Goal: Book appointment/travel/reservation

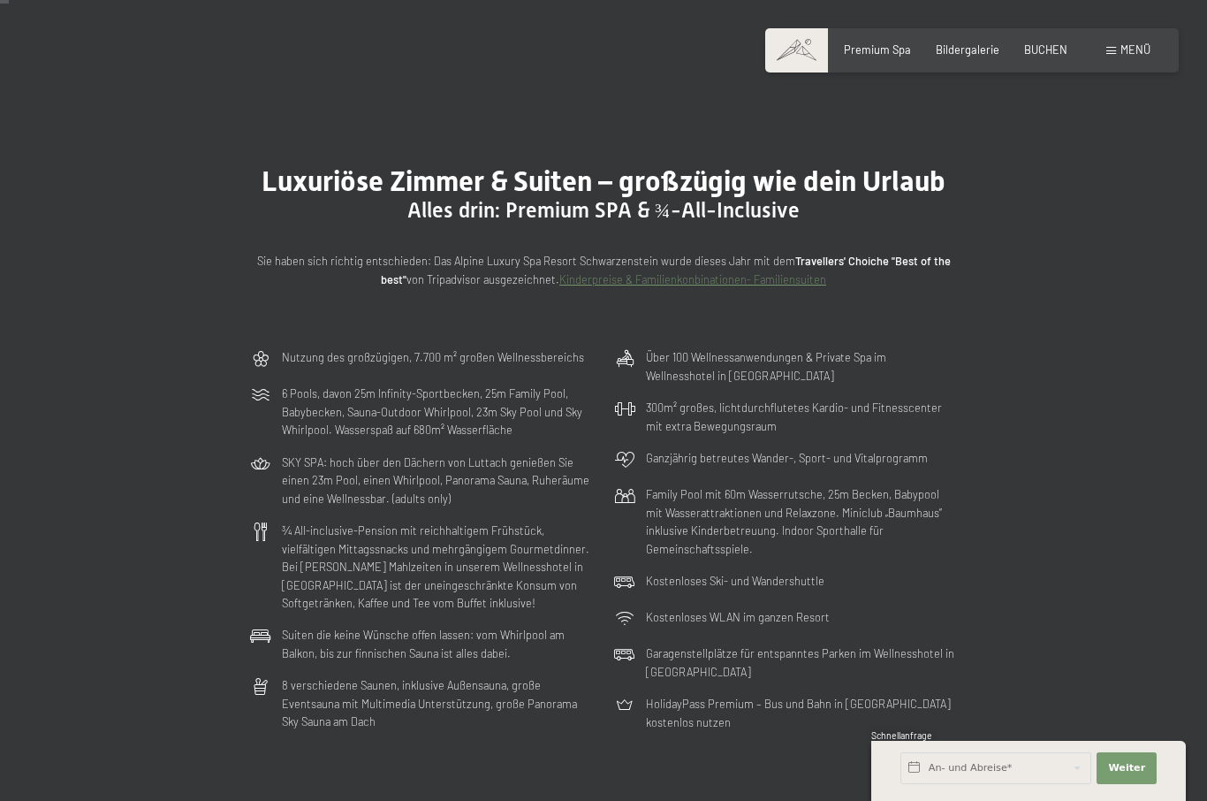
scroll to position [29, 0]
click at [1046, 51] on span "BUCHEN" at bounding box center [1045, 49] width 43 height 14
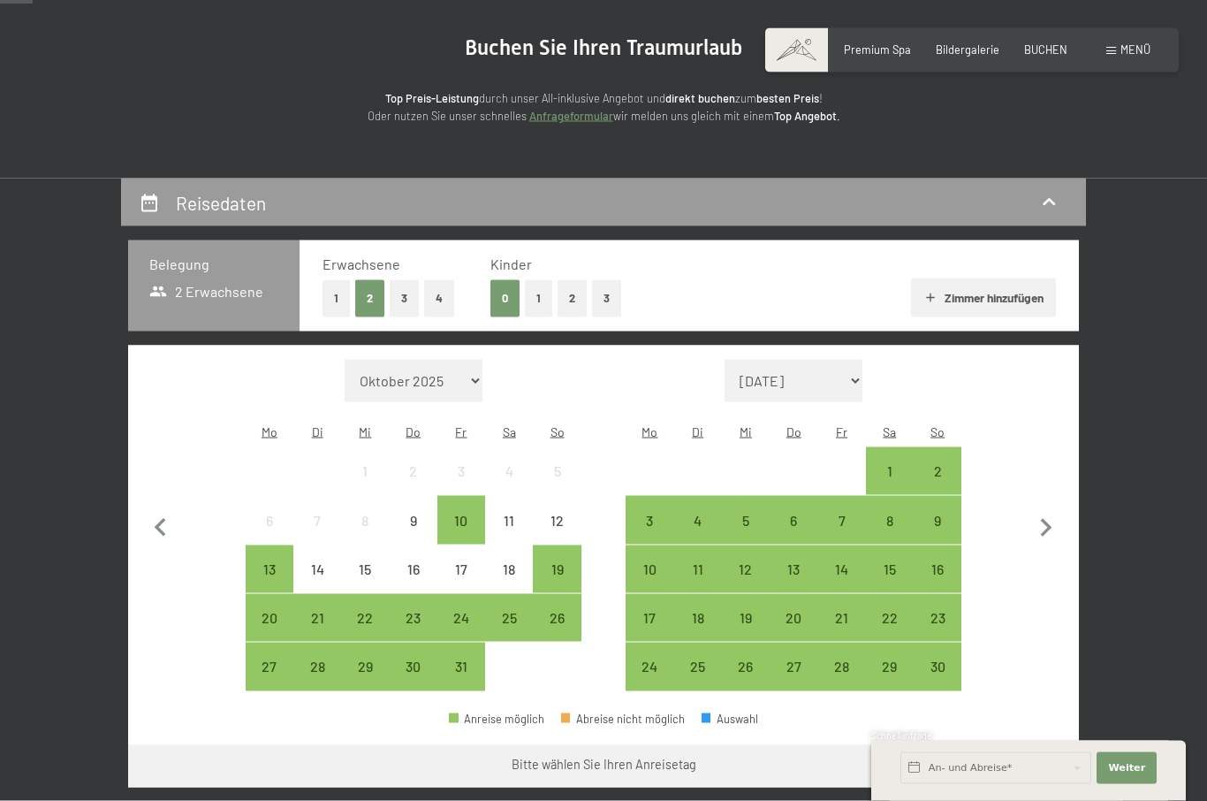
scroll to position [162, 0]
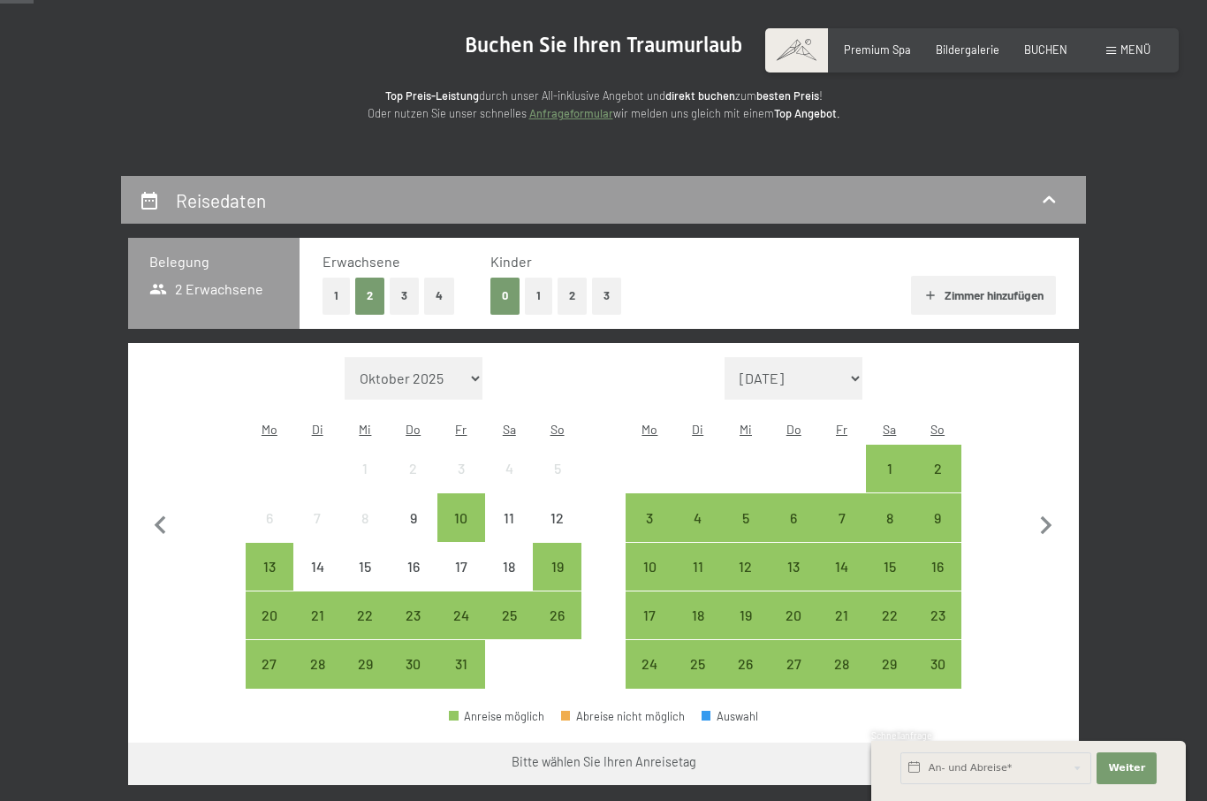
click at [653, 656] on div "24" at bounding box center [649, 678] width 44 height 44
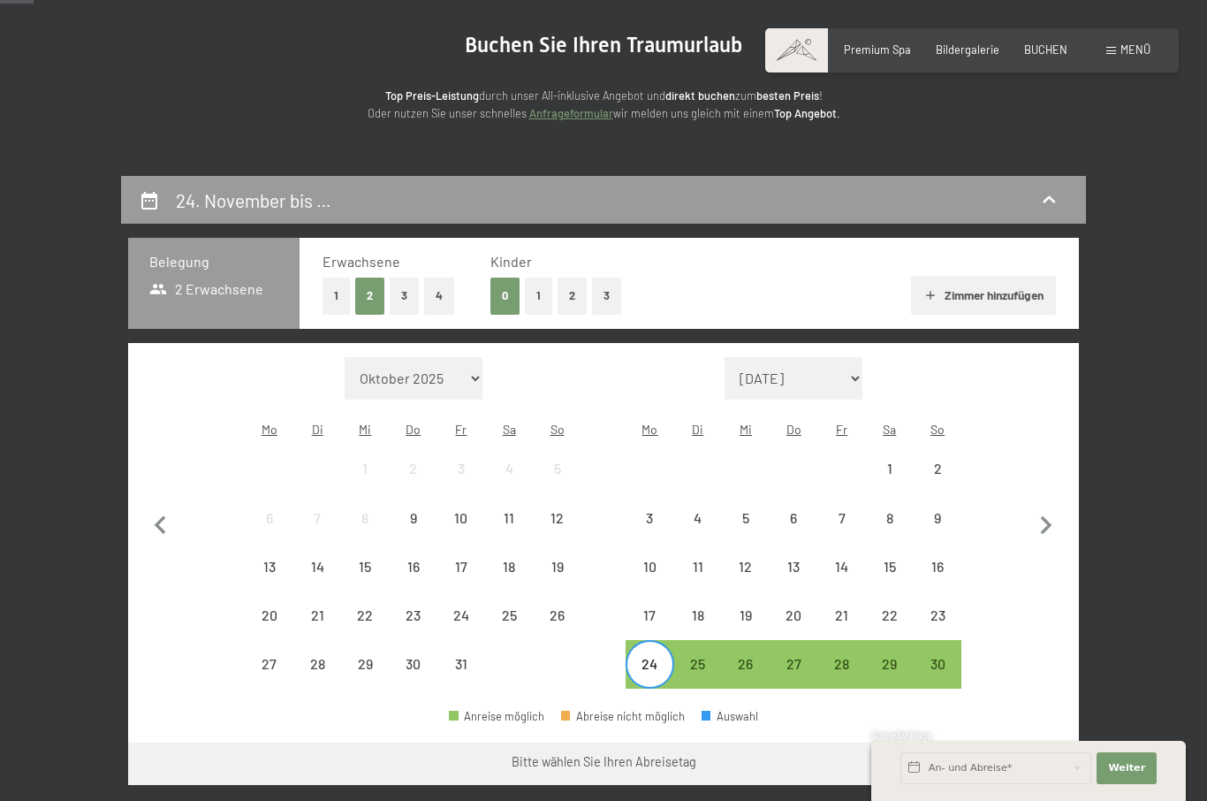
click at [798, 656] on div "27" at bounding box center [793, 678] width 44 height 44
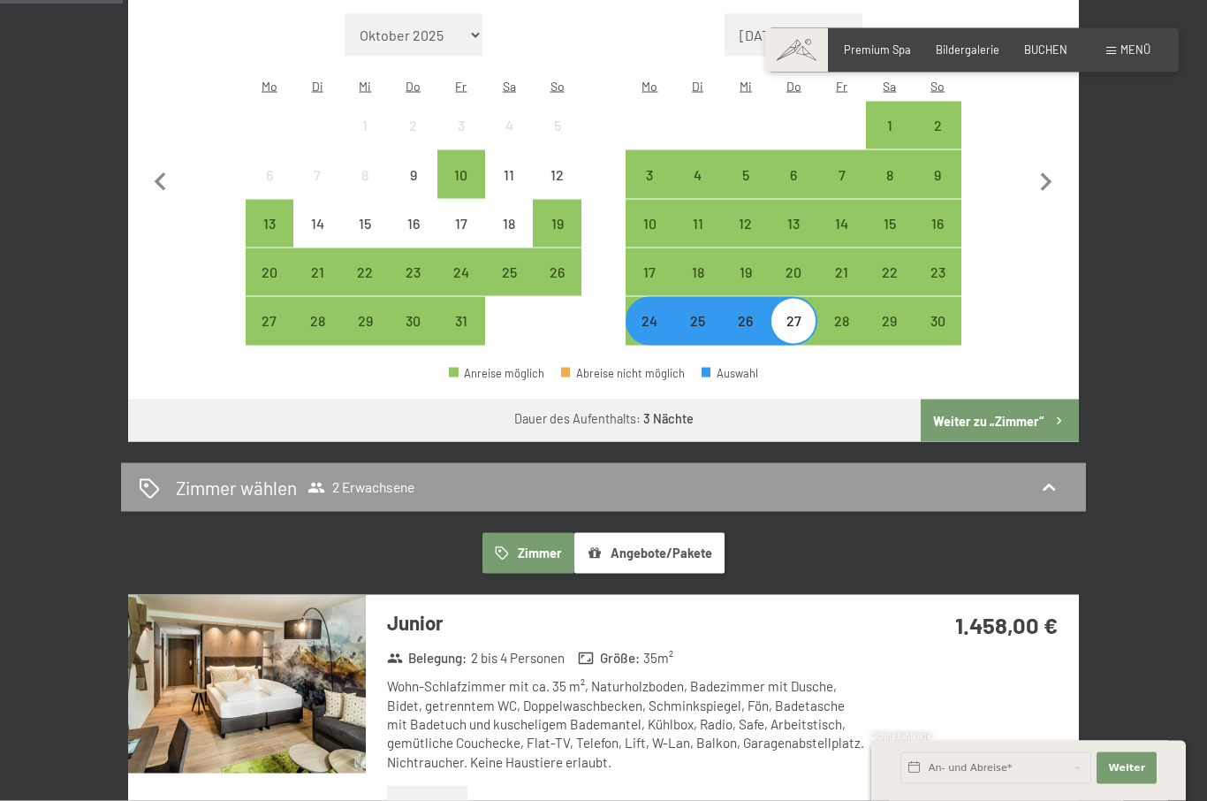
scroll to position [502, 0]
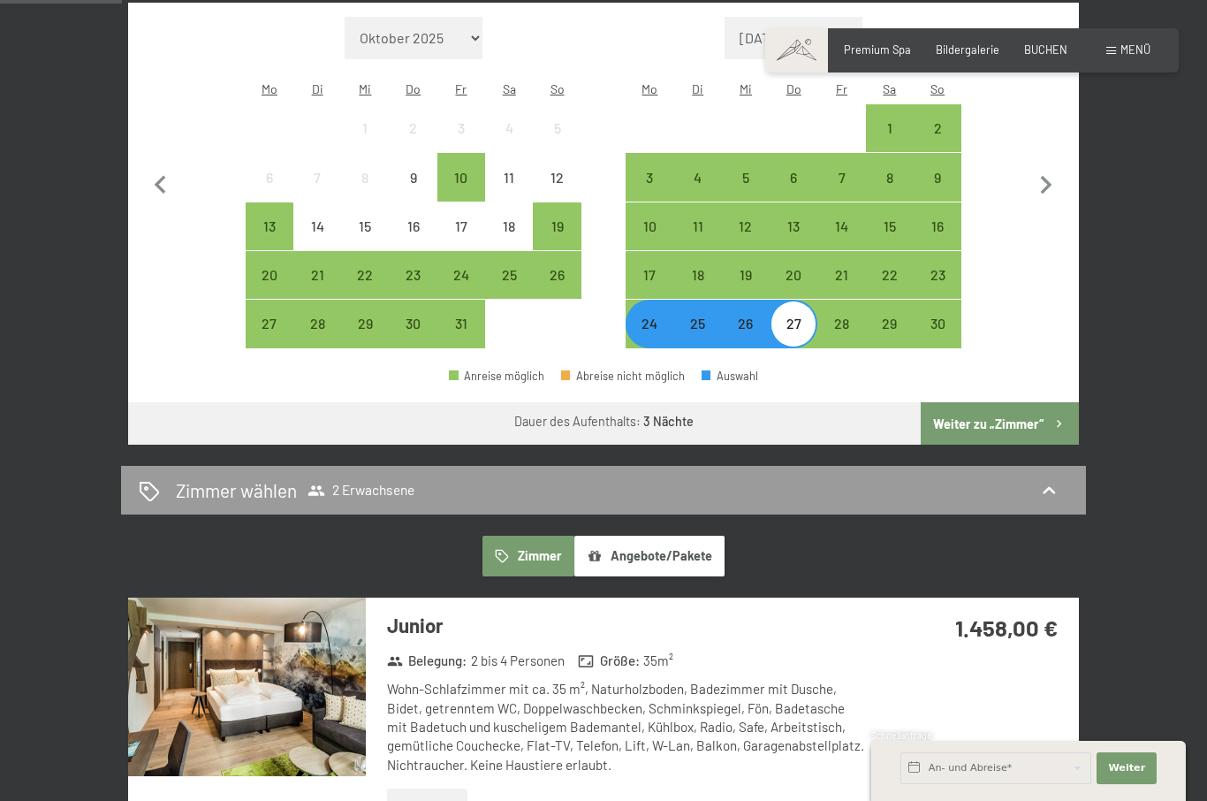
click at [682, 540] on button "Angebote/Pakete" at bounding box center [649, 555] width 150 height 41
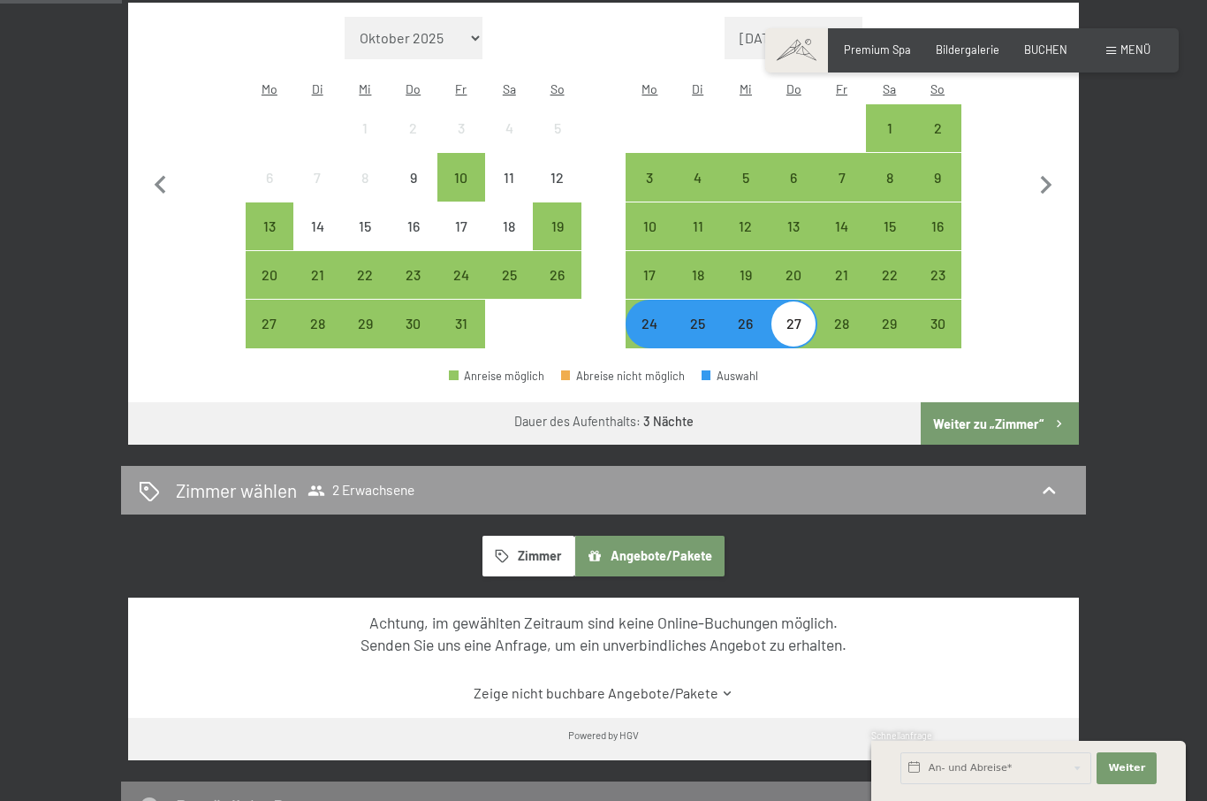
click at [726, 687] on icon at bounding box center [727, 693] width 13 height 13
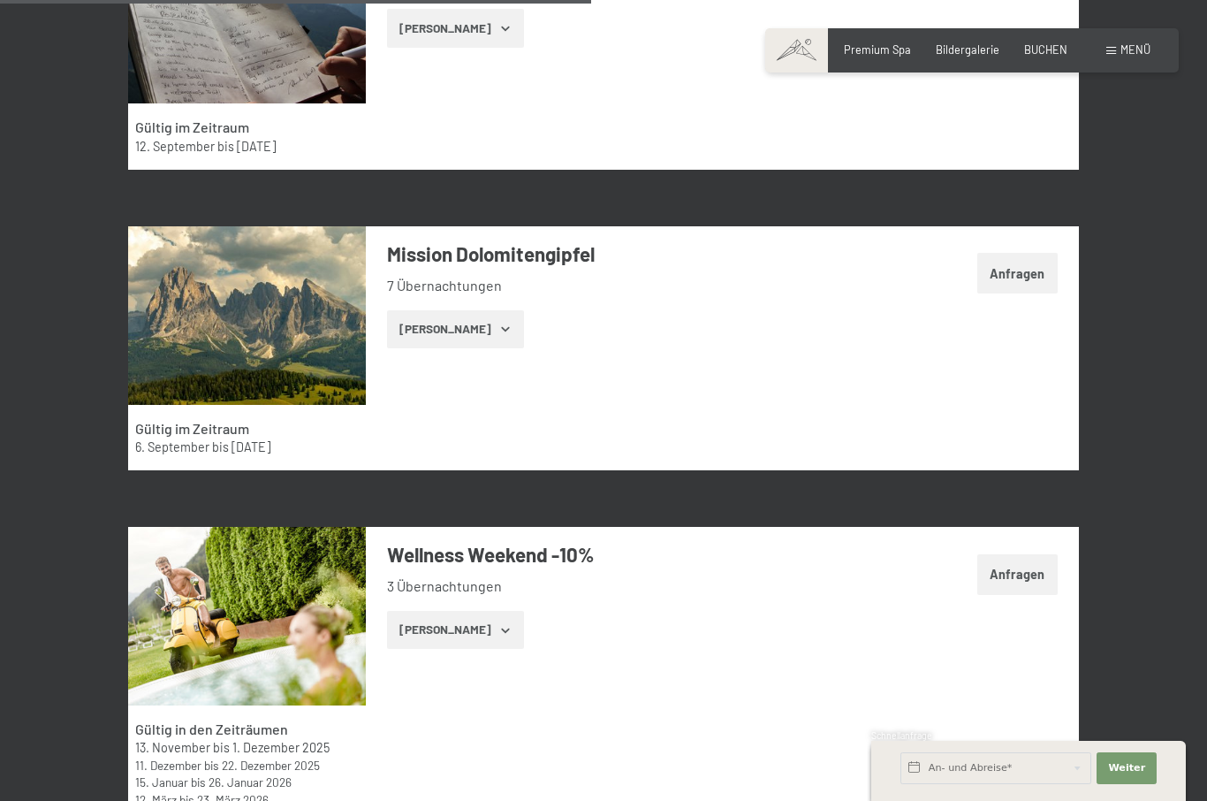
scroll to position [3144, 0]
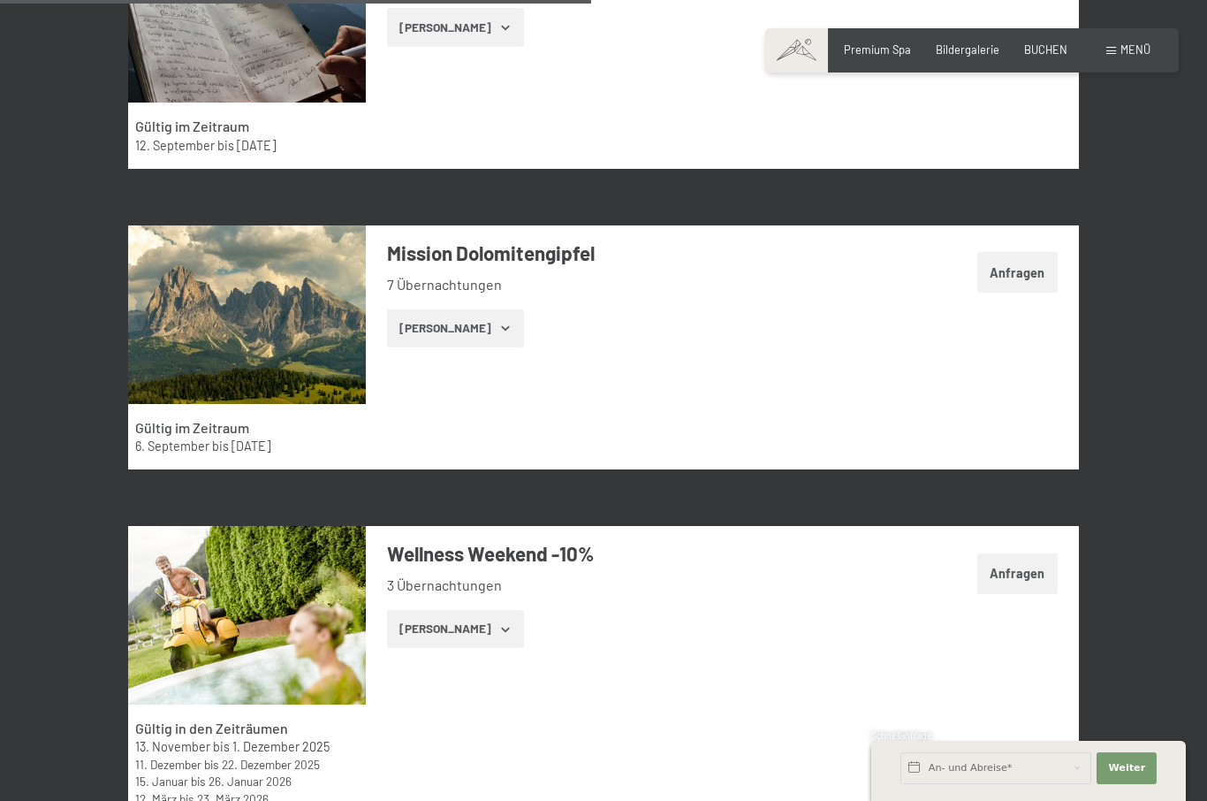
click at [498, 622] on icon "button" at bounding box center [505, 629] width 14 height 14
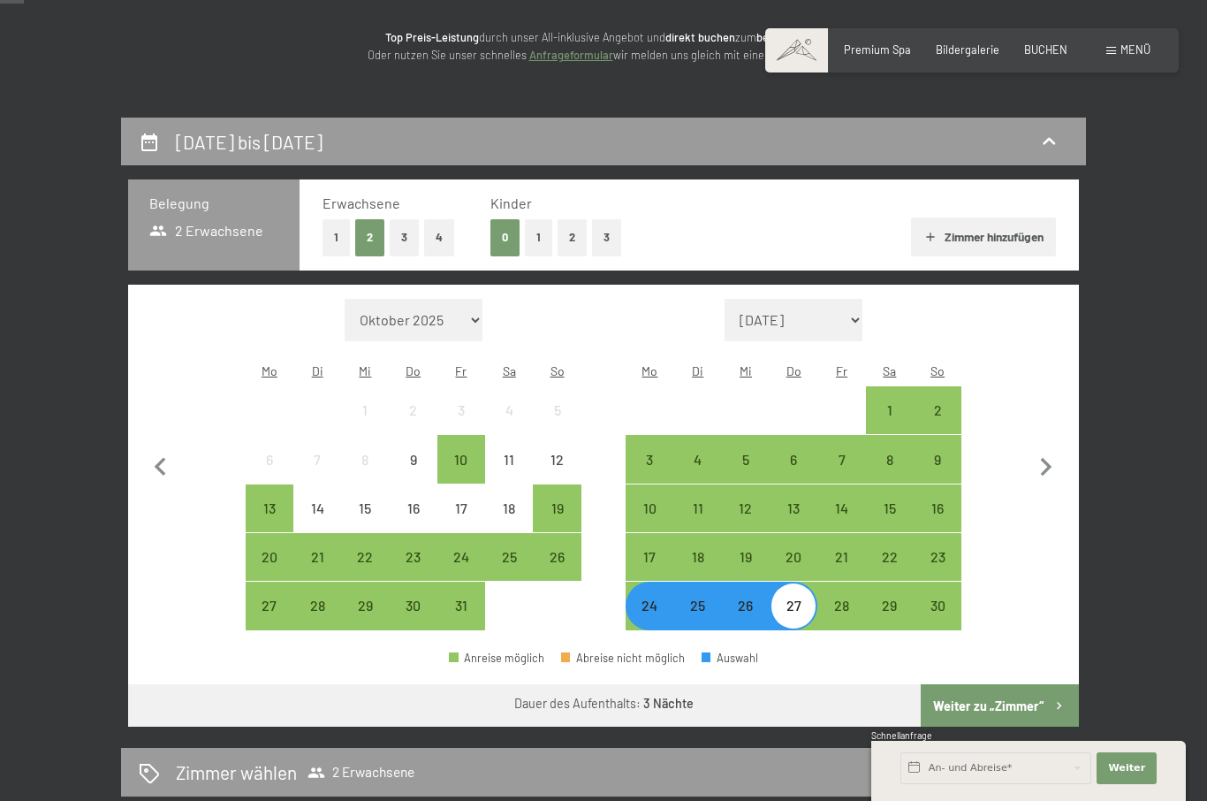
click at [994, 684] on button "Weiter zu „Zimmer“" at bounding box center [1000, 705] width 158 height 42
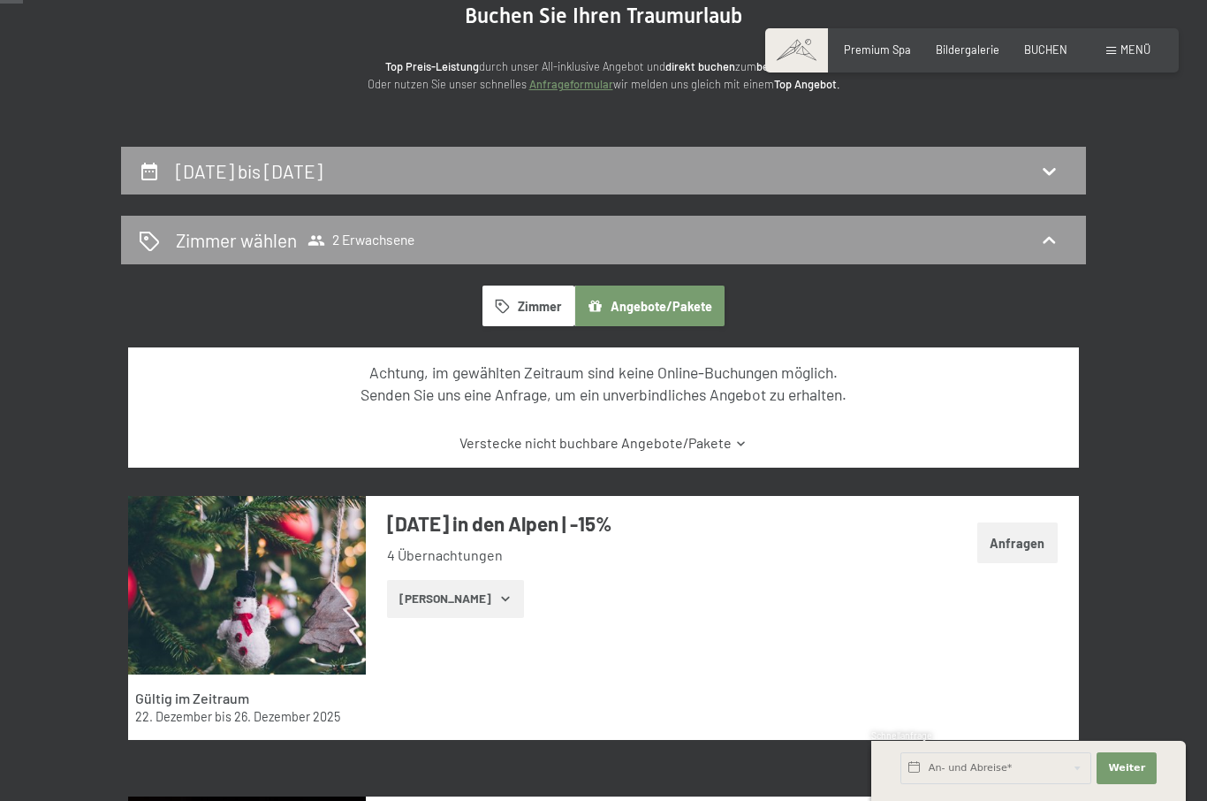
scroll to position [107, 0]
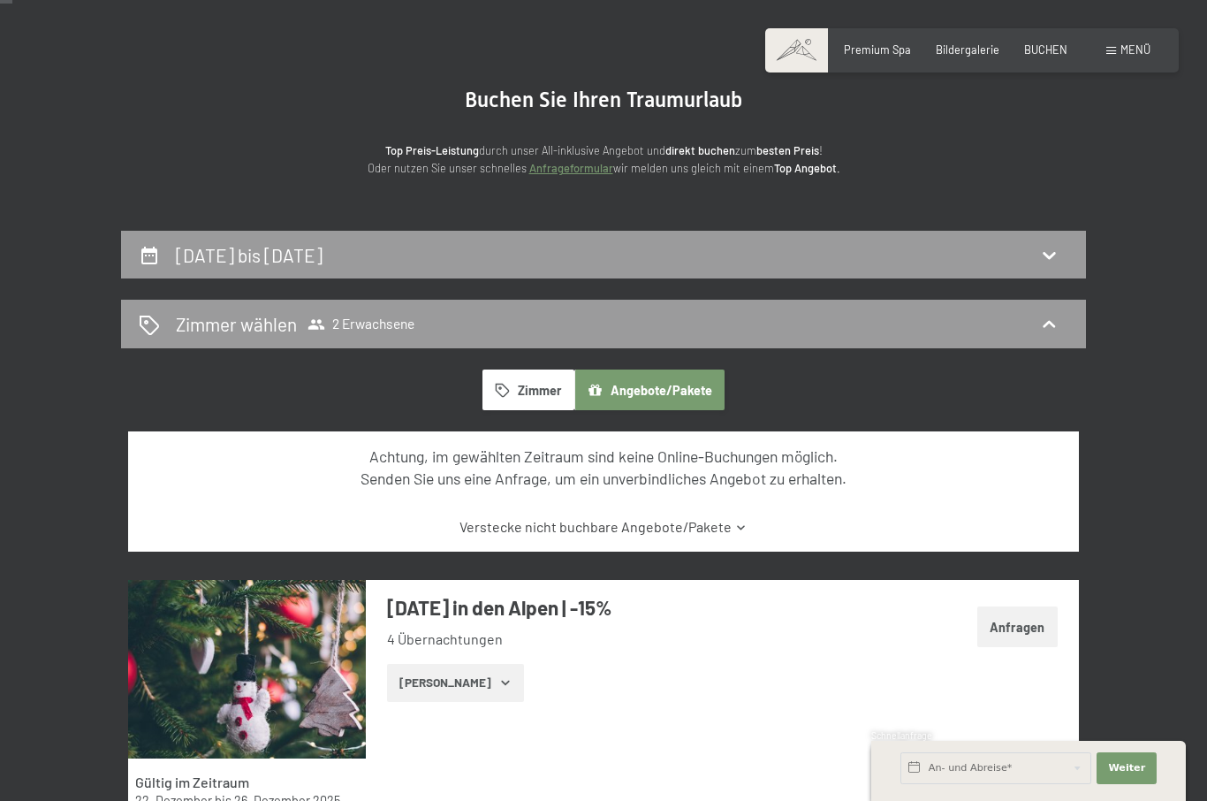
click at [1051, 327] on icon at bounding box center [1048, 324] width 21 height 21
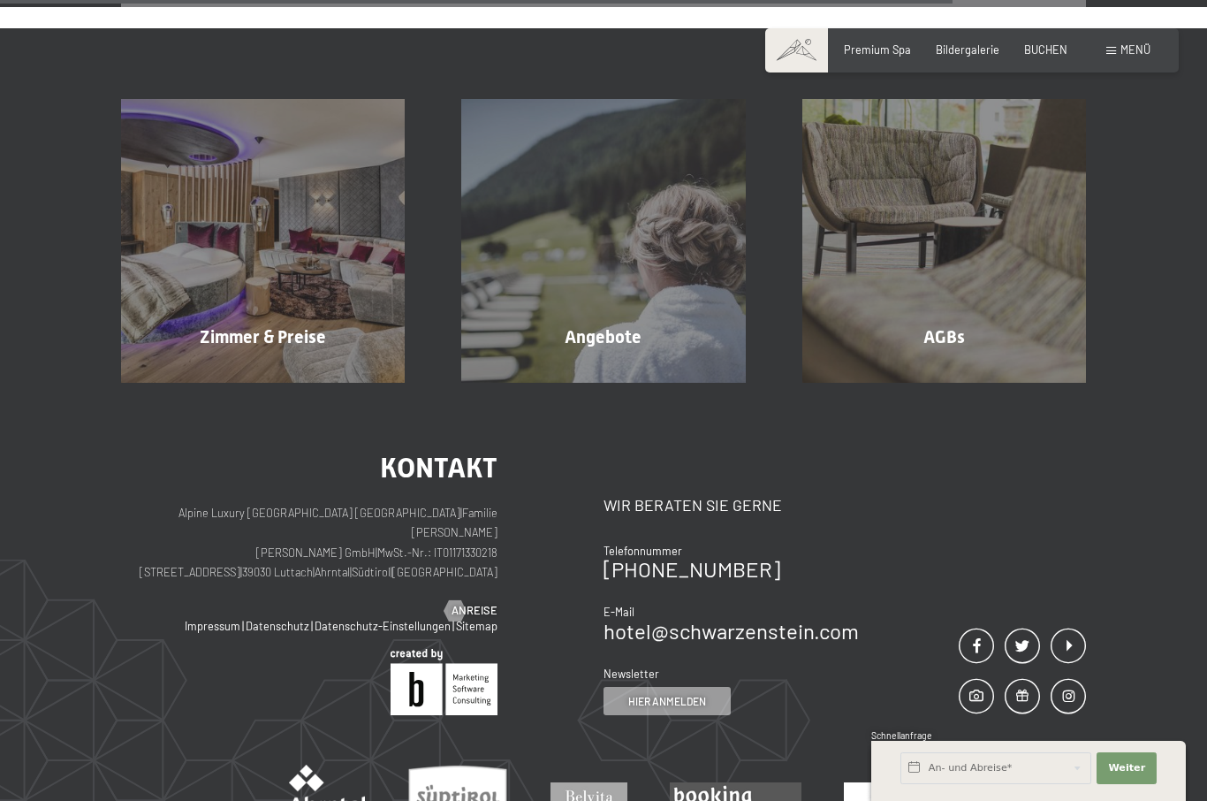
scroll to position [583, 0]
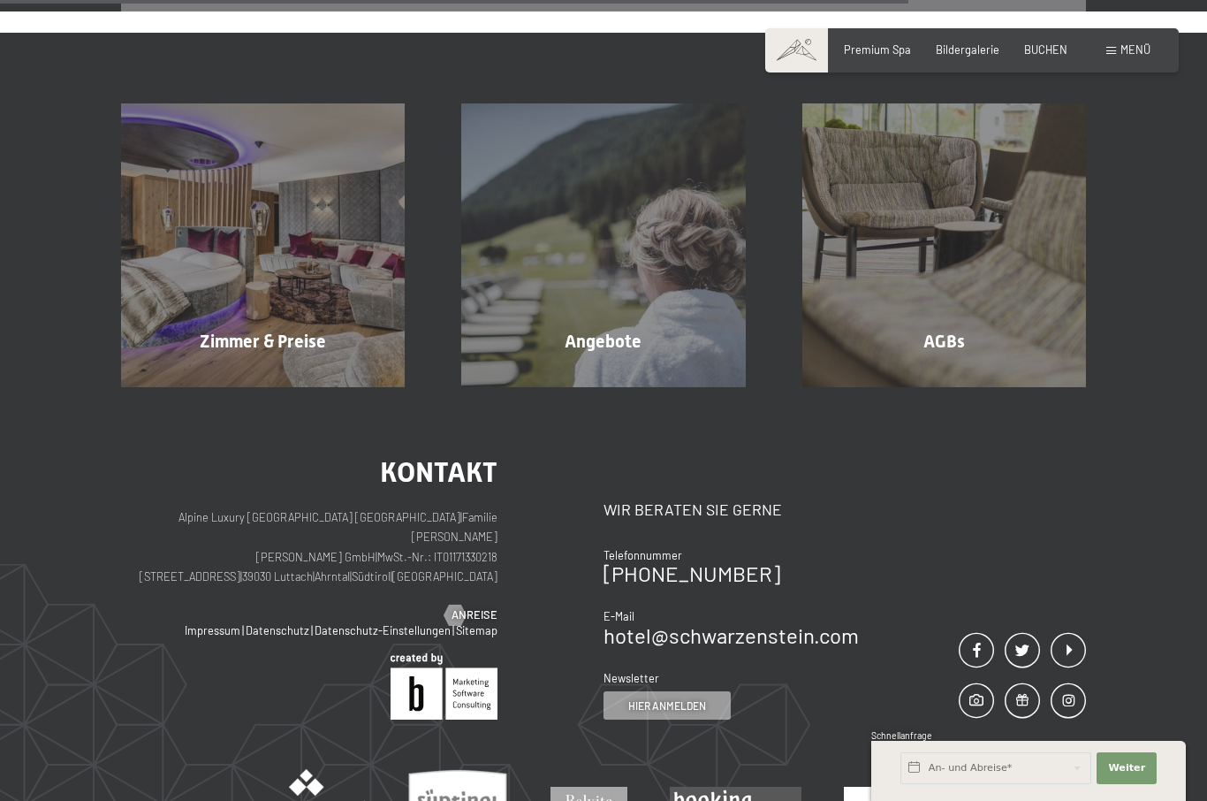
click at [252, 330] on span "Zimmer & Preise" at bounding box center [263, 340] width 126 height 21
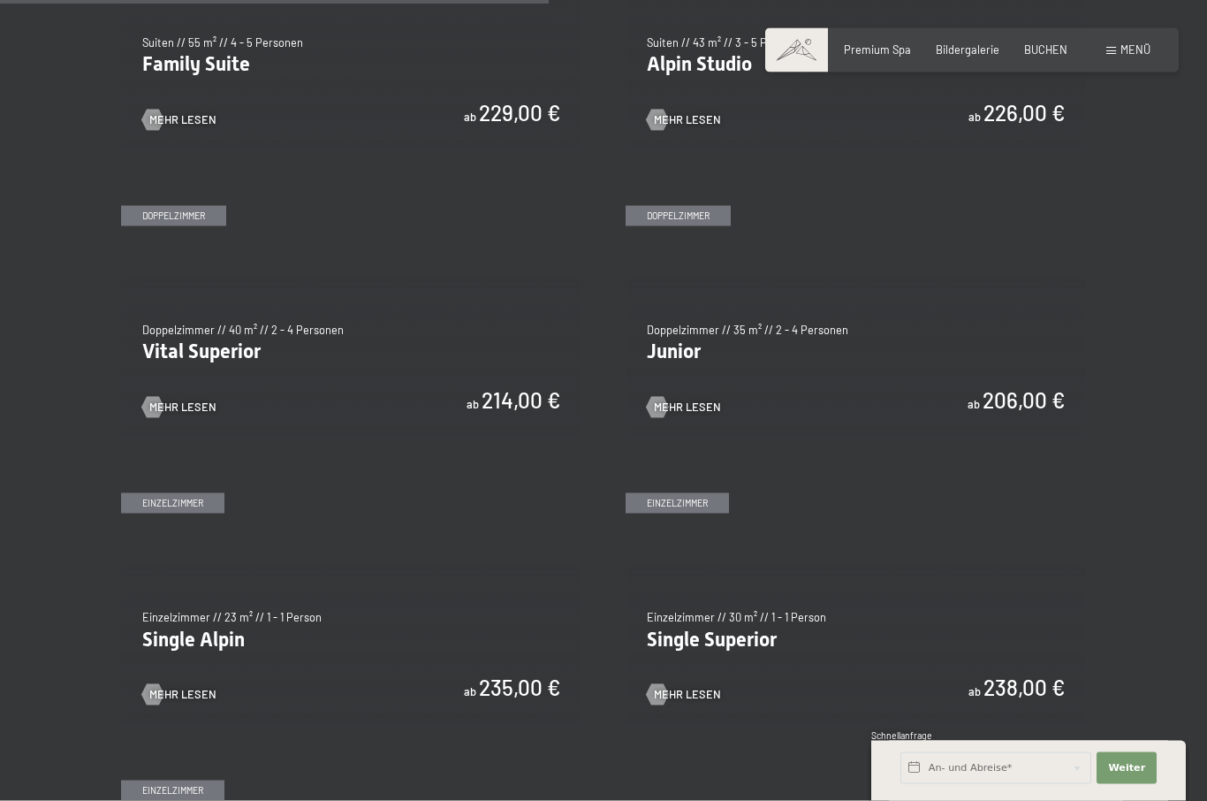
scroll to position [1915, 0]
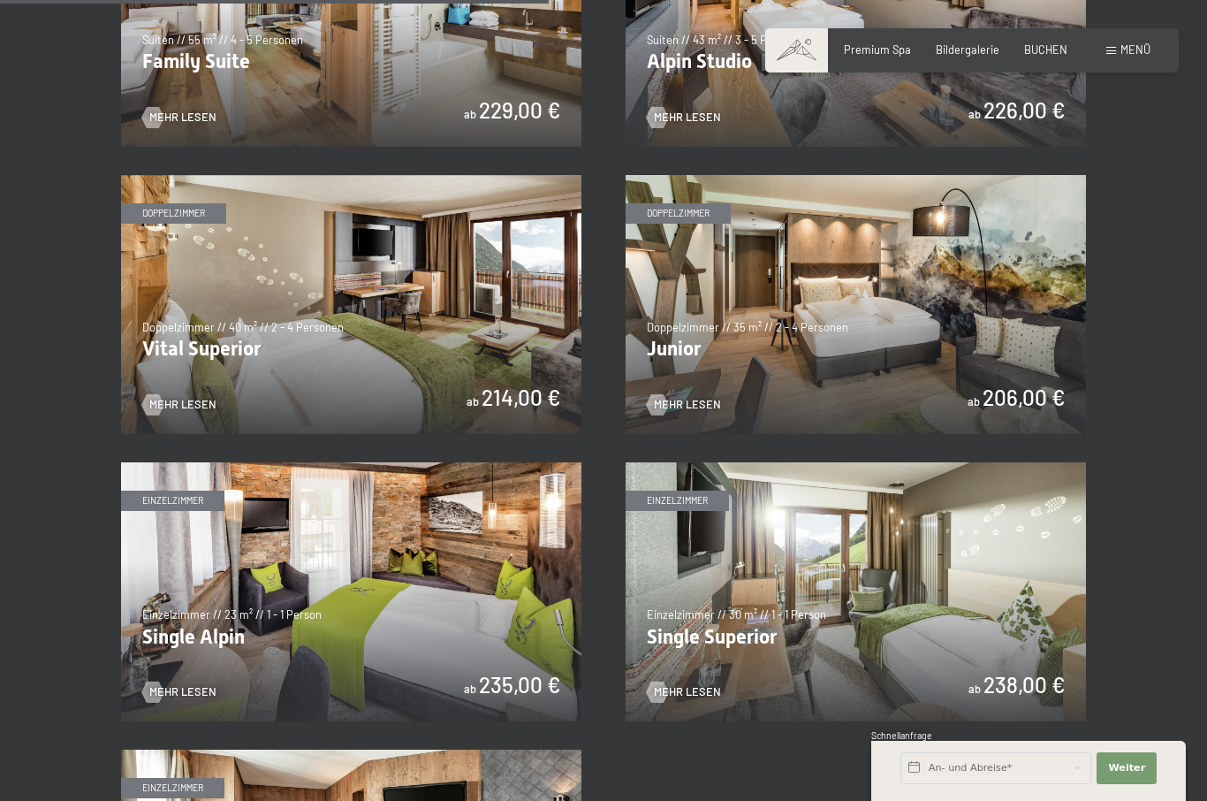
click at [705, 346] on img at bounding box center [856, 304] width 460 height 259
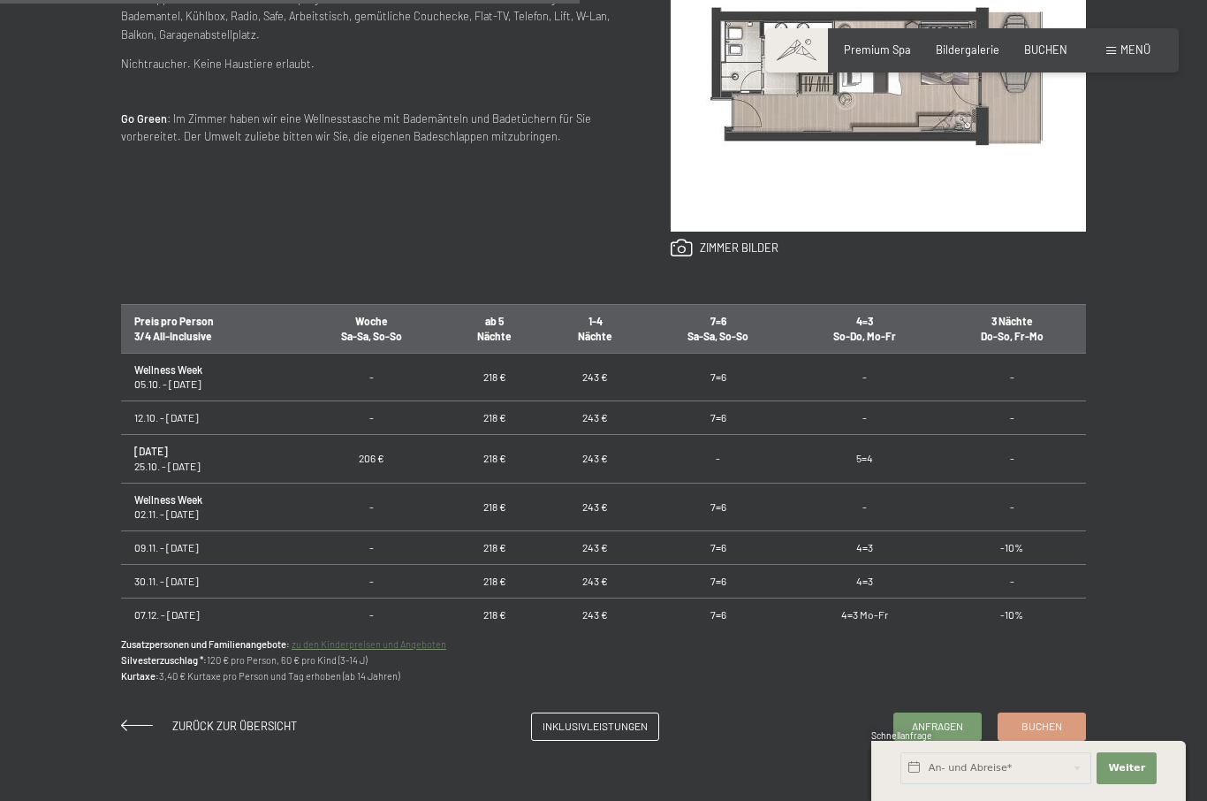
scroll to position [867, 0]
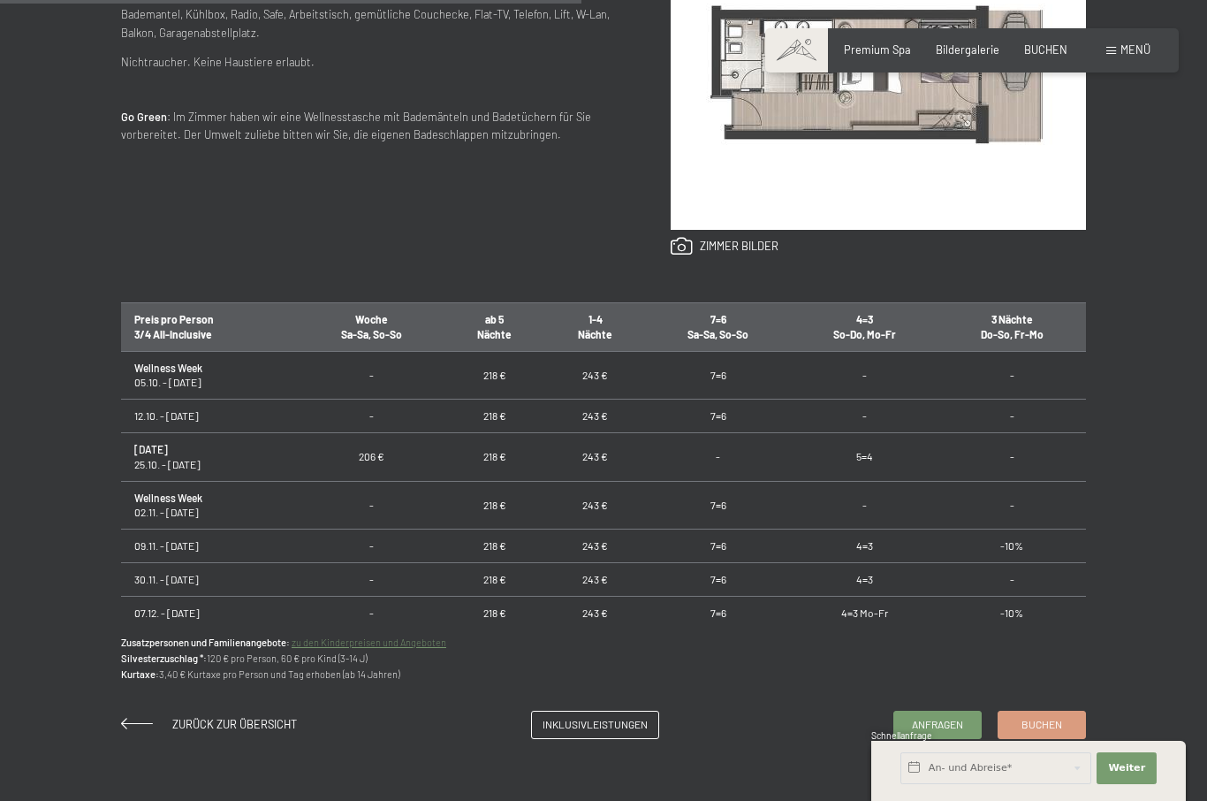
click at [876, 596] on td "4=3" at bounding box center [865, 579] width 148 height 34
click at [948, 732] on span "Anfragen" at bounding box center [937, 724] width 51 height 15
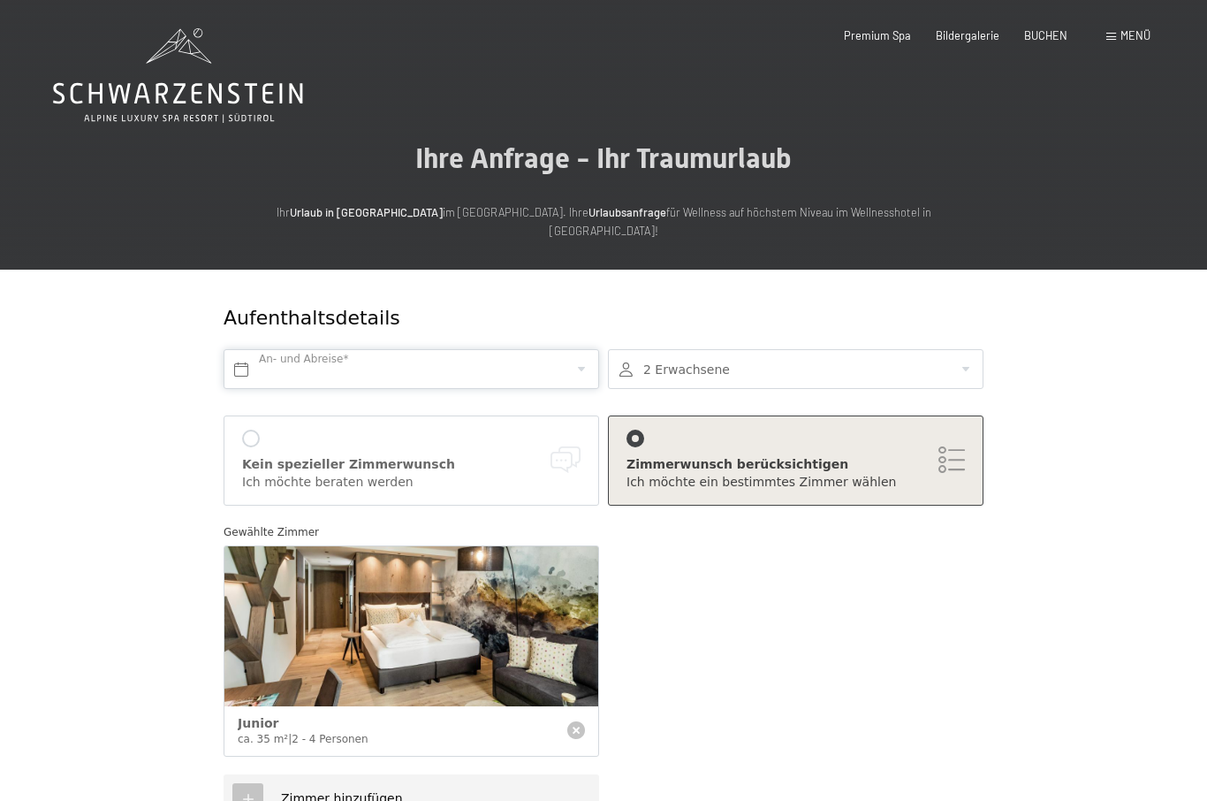
click at [265, 349] on input "text" at bounding box center [412, 369] width 376 height 40
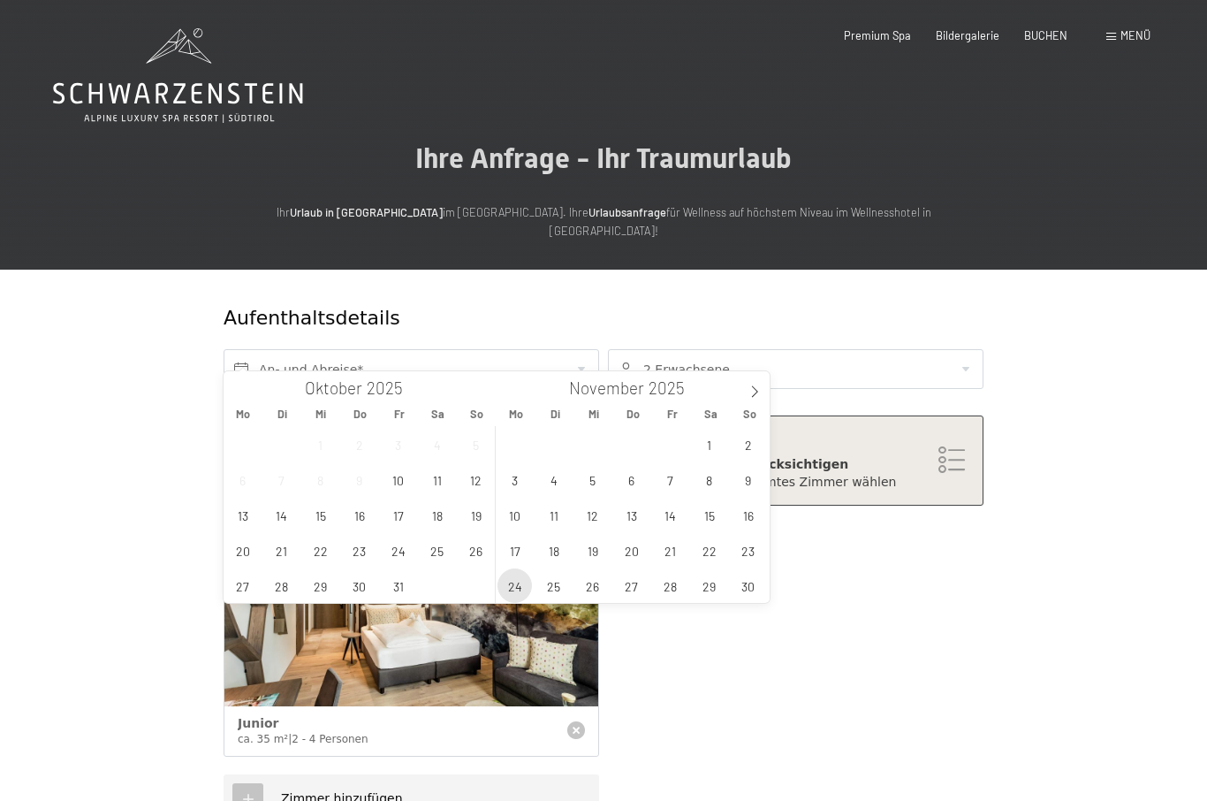
click at [514, 589] on span "24" at bounding box center [514, 585] width 34 height 34
type input "[DATE]"
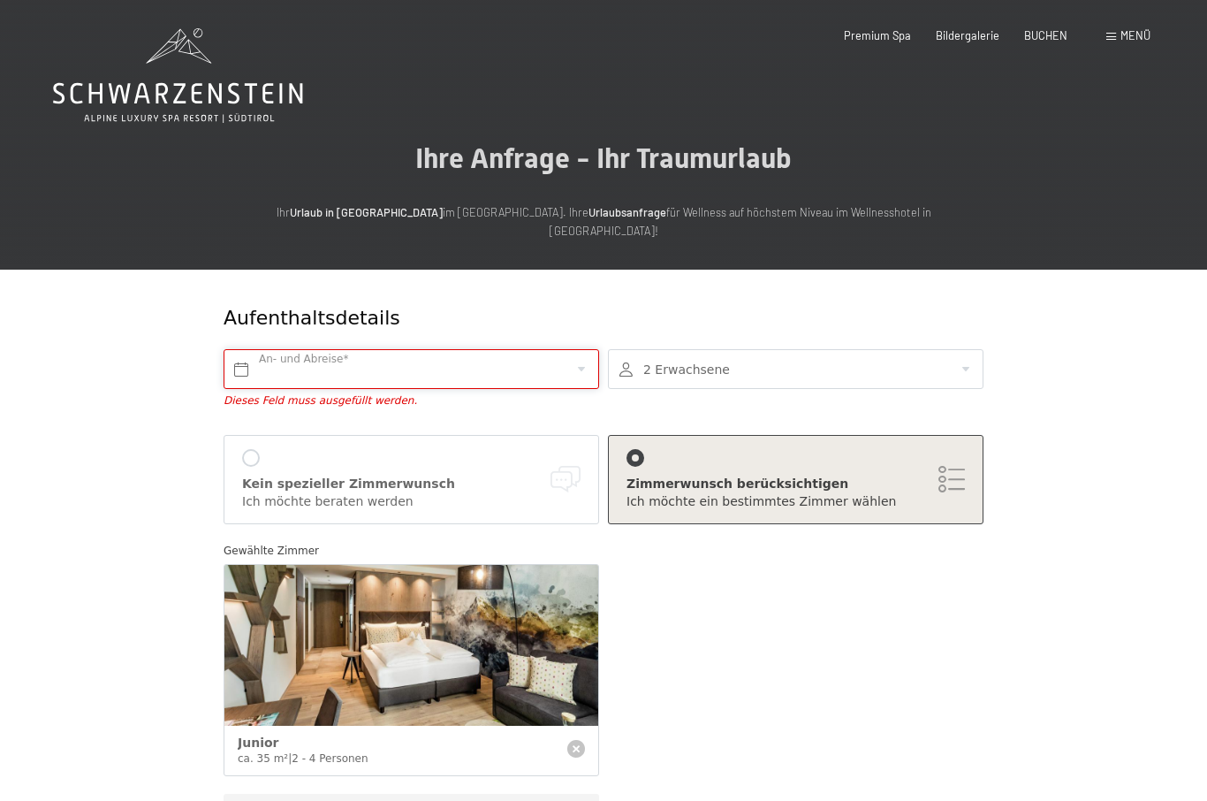
click at [250, 353] on input "text" at bounding box center [412, 369] width 376 height 40
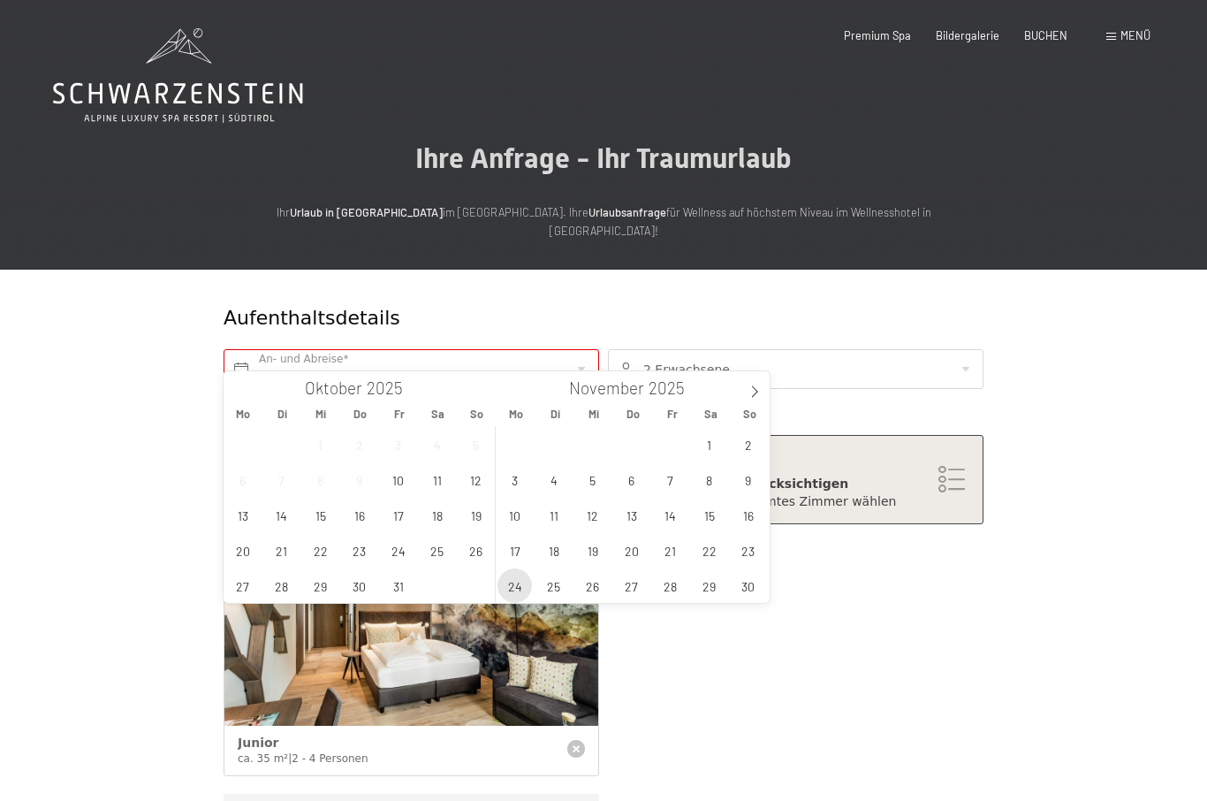
click at [515, 596] on span "24" at bounding box center [514, 585] width 34 height 34
click at [672, 592] on span "28" at bounding box center [670, 585] width 34 height 34
type input "Mo. 24.11.2025 - Fr. 28.11.2025"
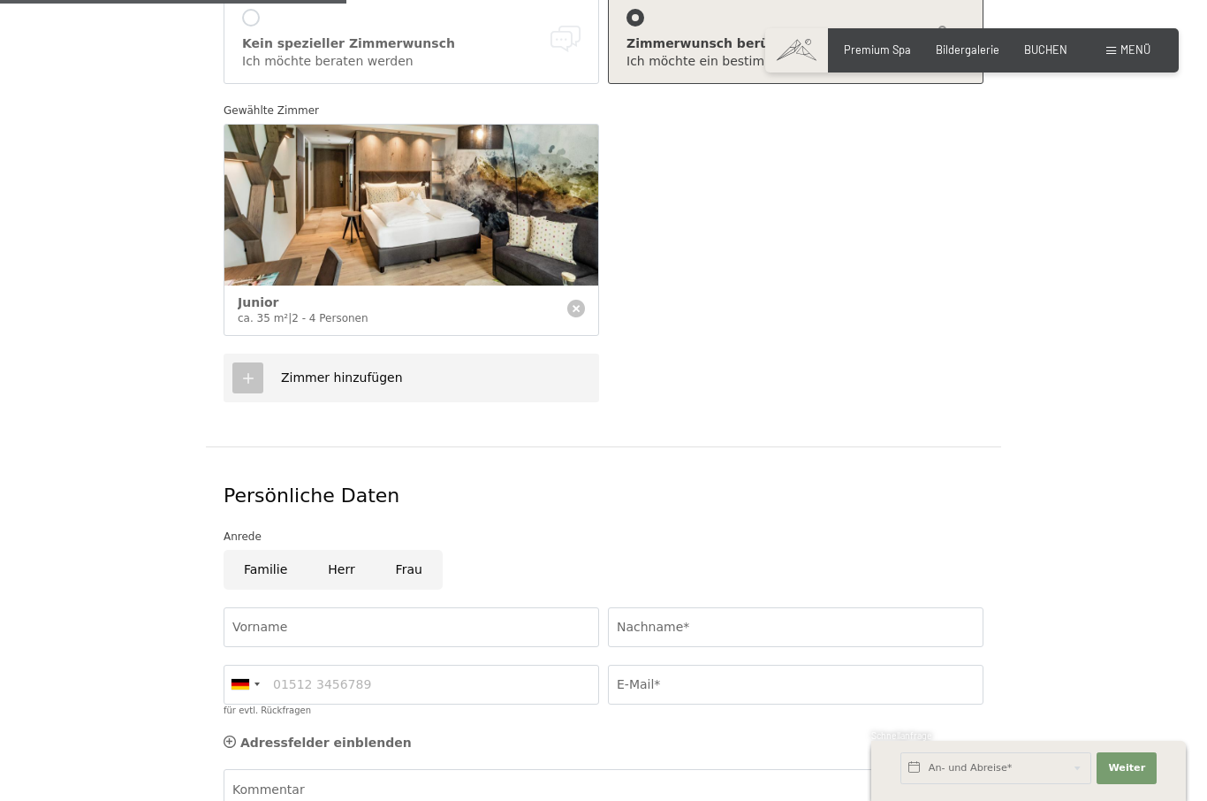
scroll to position [441, 0]
click at [297, 606] on input "Vorname" at bounding box center [412, 626] width 376 height 40
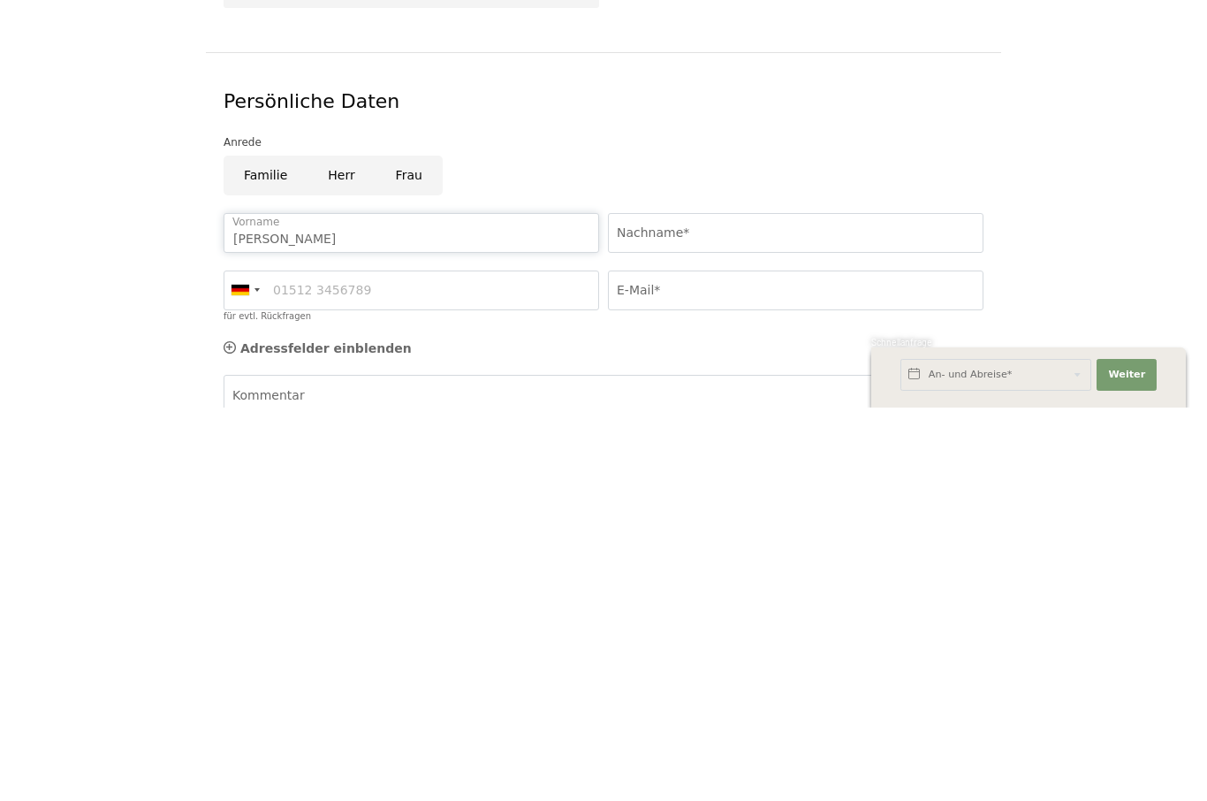
type input "Sabine"
click at [663, 606] on input "Nachname*" at bounding box center [796, 626] width 376 height 40
type input "Bauer"
click at [322, 664] on input "für evtl. Rückfragen" at bounding box center [412, 684] width 376 height 40
type input "015158126773"
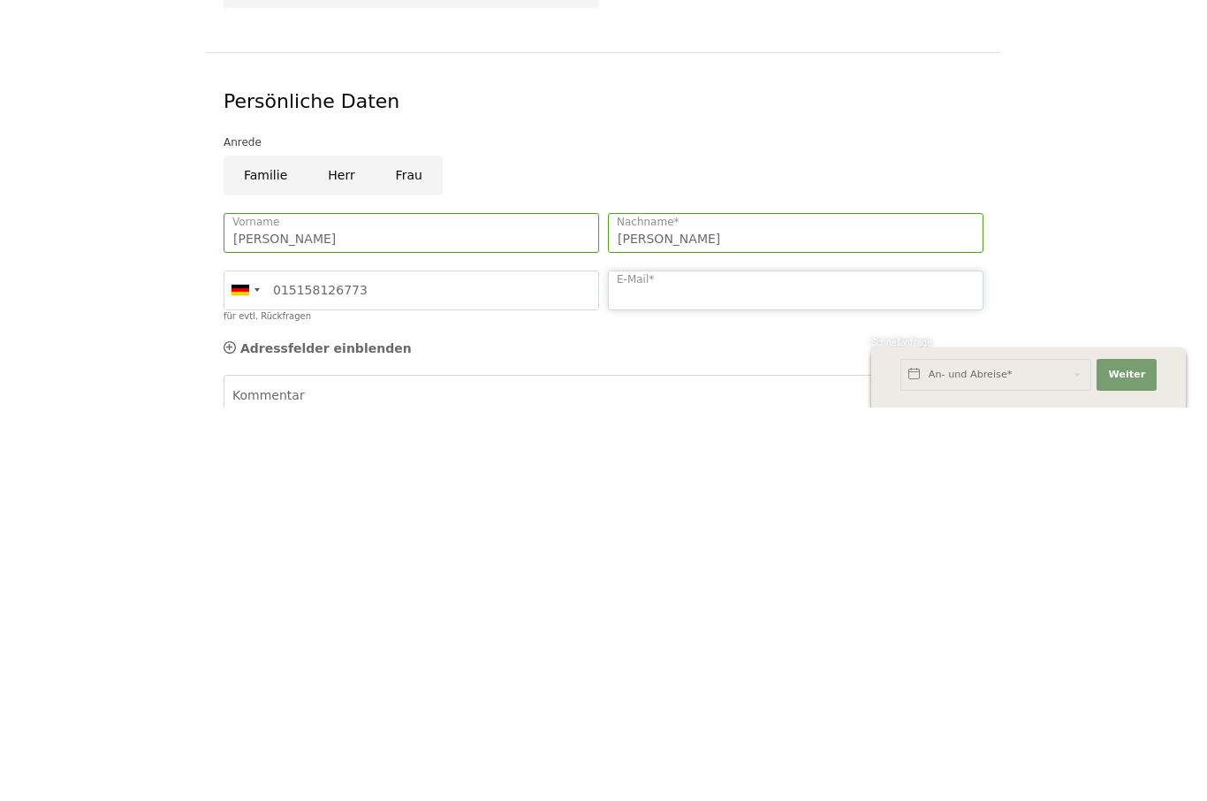
click at [685, 664] on input "E-Mail*" at bounding box center [796, 684] width 376 height 40
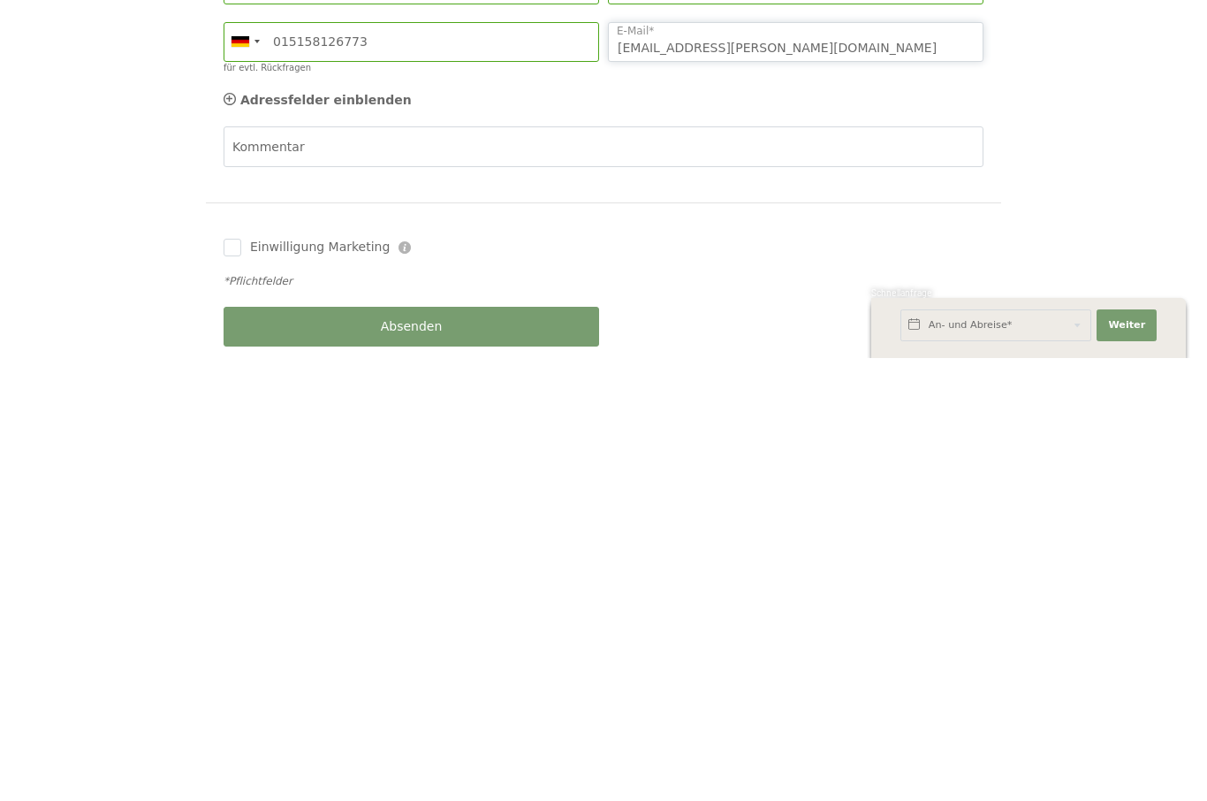
scroll to position [649, 0]
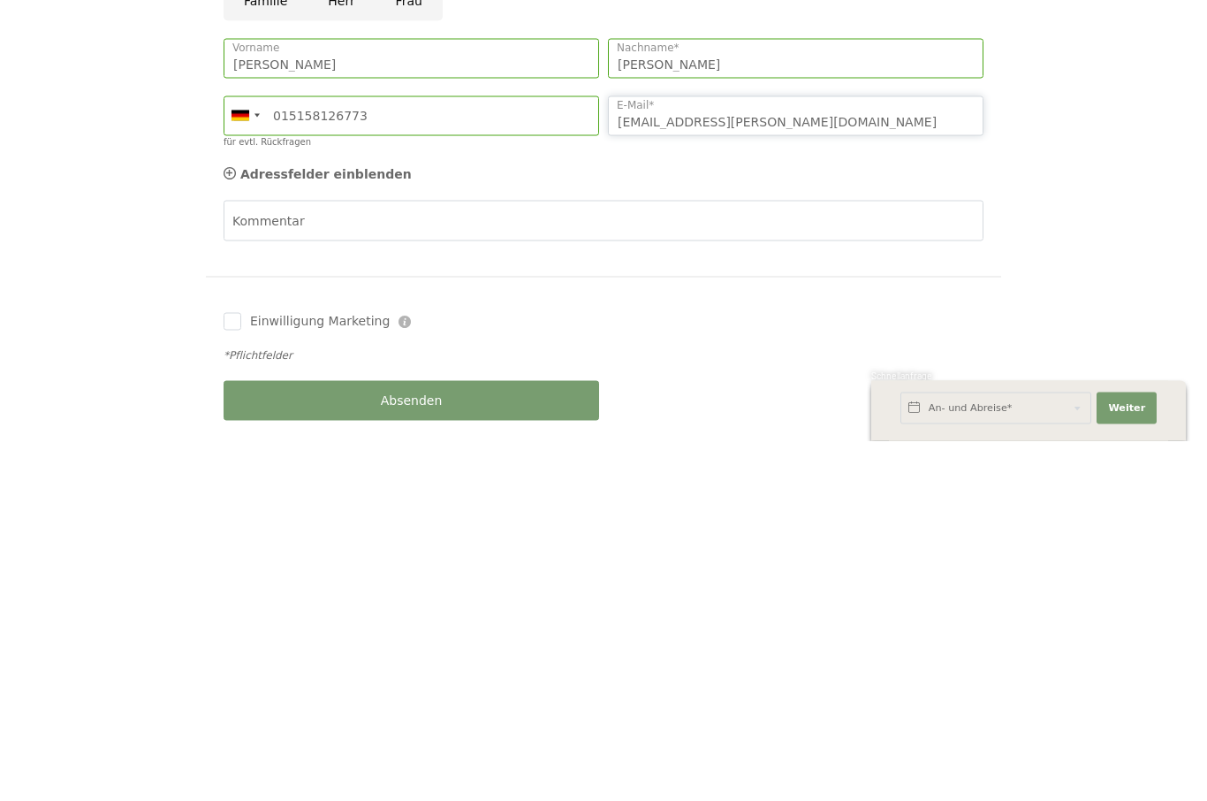
type input "Info@sabine-malen.de"
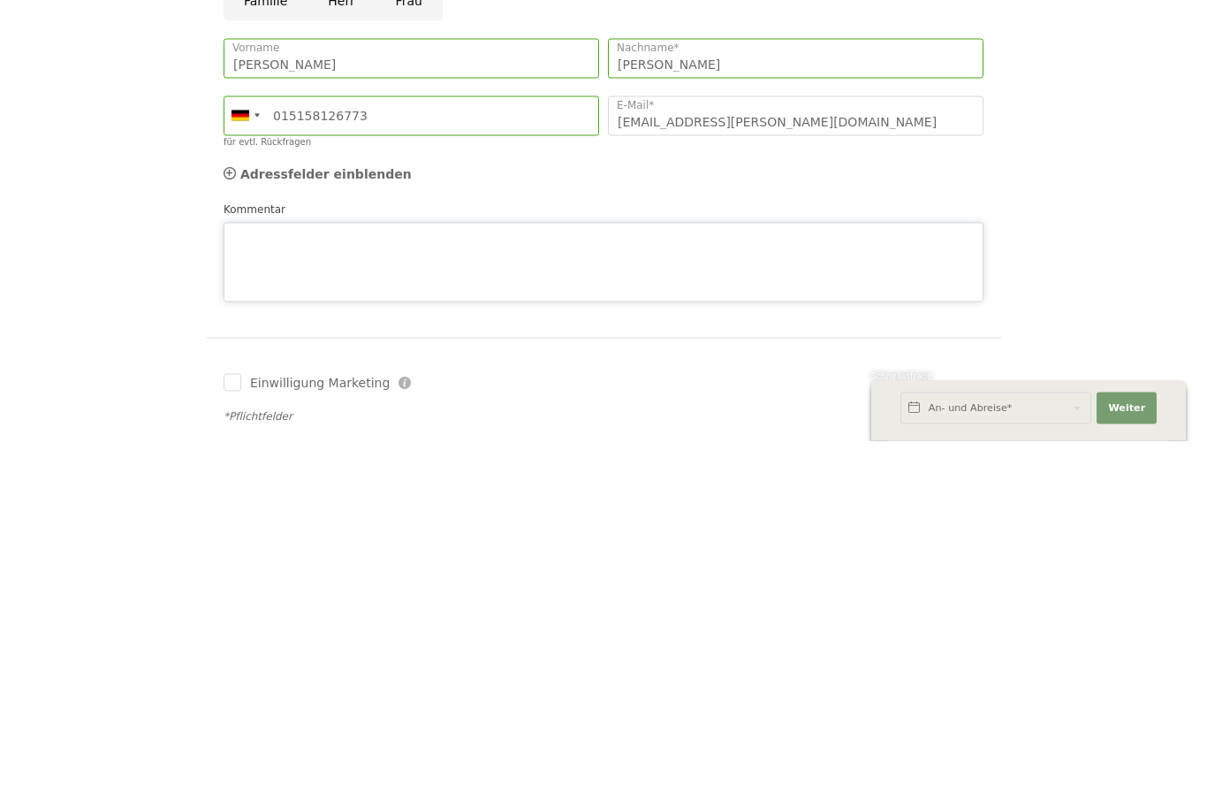
click at [348, 582] on textarea "Kommentar" at bounding box center [604, 622] width 760 height 80
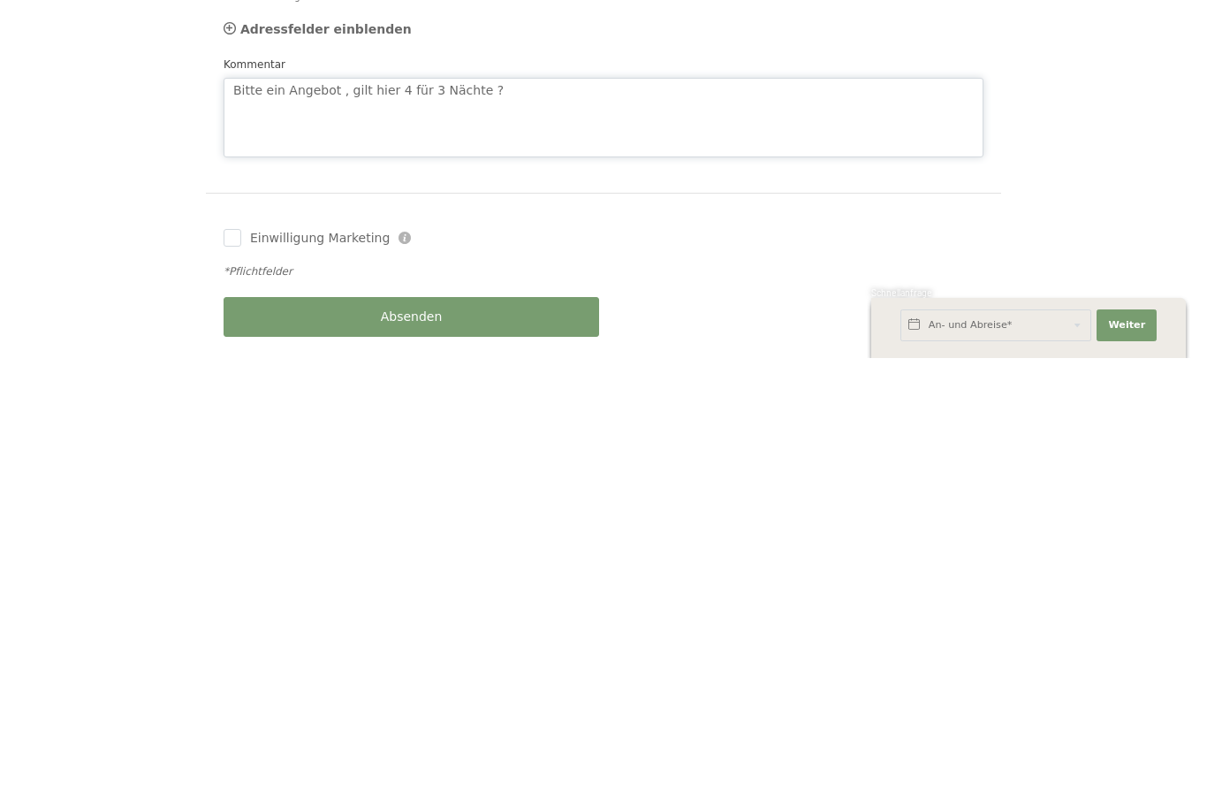
scroll to position [720, 0]
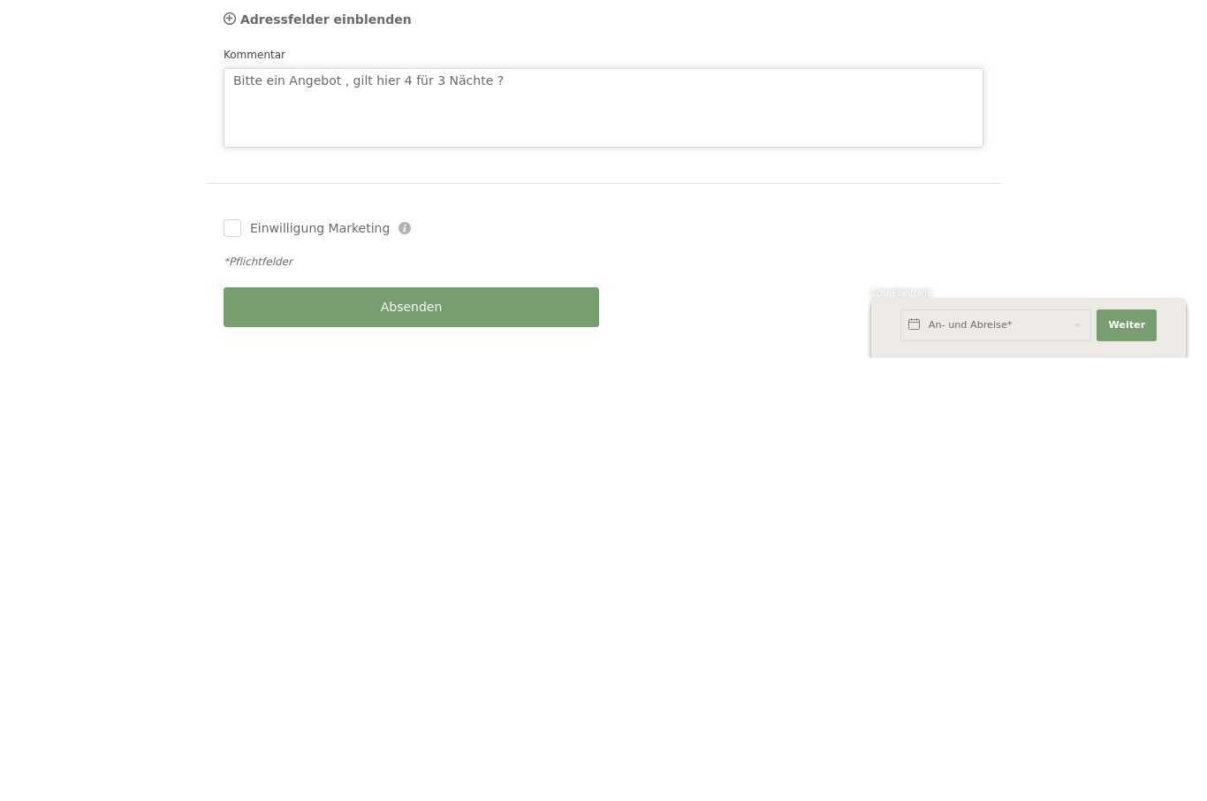
type textarea "Bitte ein Angebot , gilt hier 4 für 3 Nächte ?"
click at [434, 721] on div "Absenden" at bounding box center [411, 749] width 384 height 57
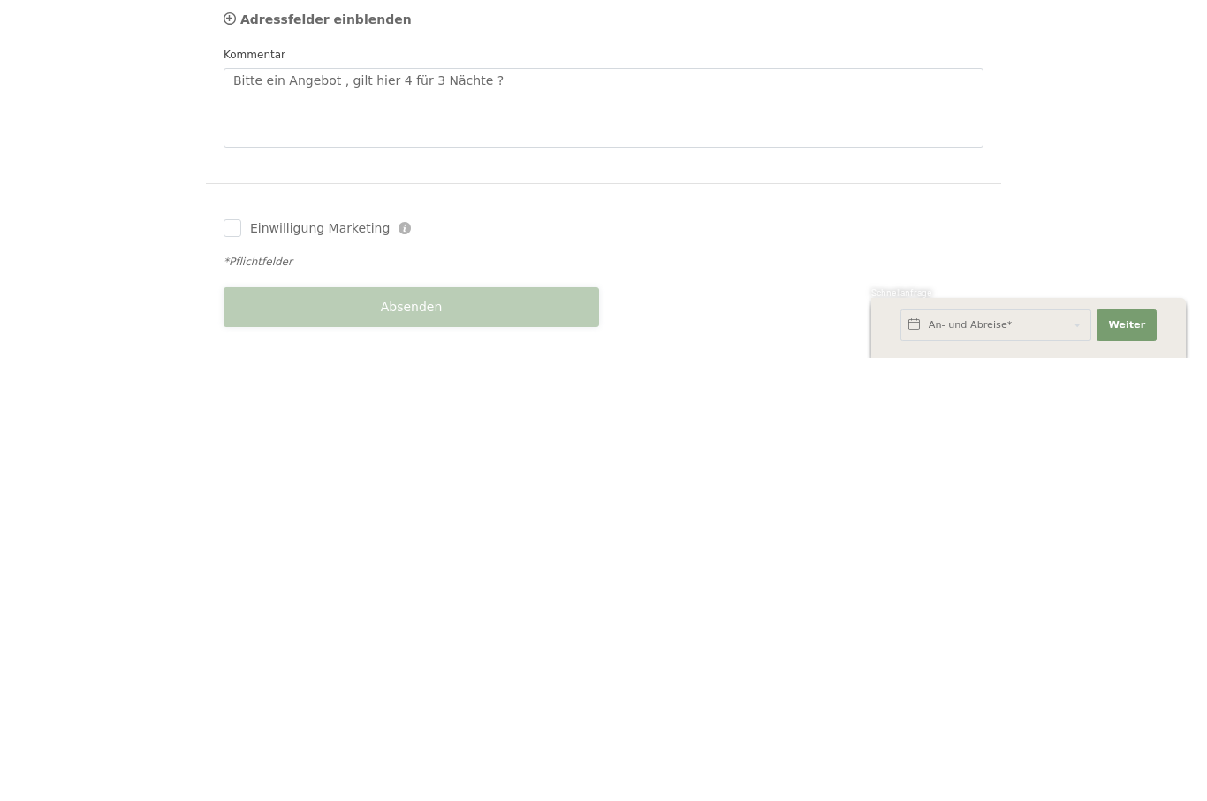
scroll to position [1164, 0]
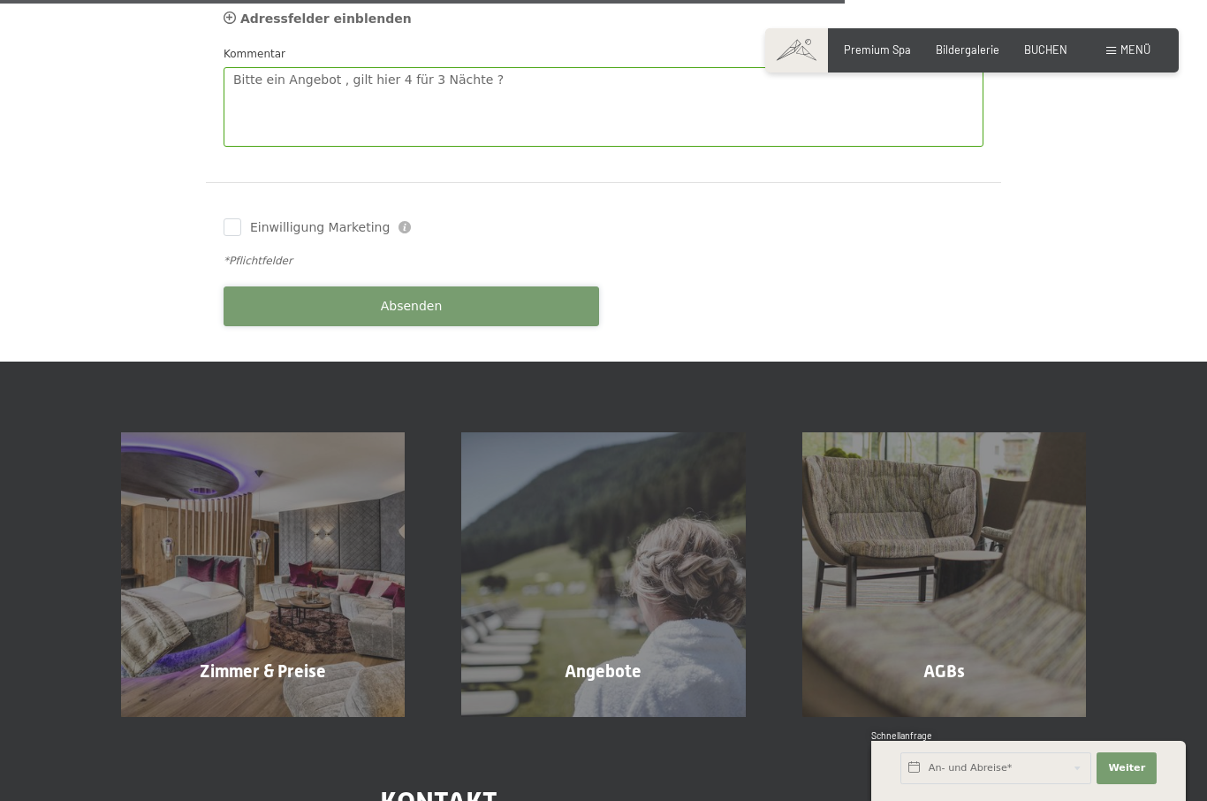
click at [425, 298] on span "Absenden" at bounding box center [412, 307] width 62 height 18
